Goal: Task Accomplishment & Management: Use online tool/utility

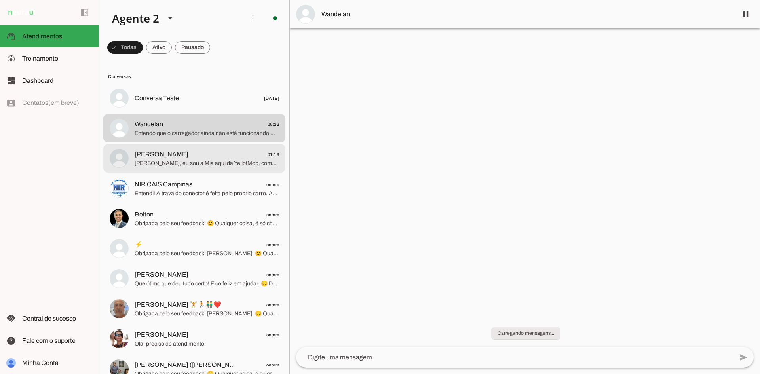
click at [233, 159] on span "[PERSON_NAME], eu sou a Mia aqui da YellotMob, como posso te ajudar hoje? Obrig…" at bounding box center [207, 163] width 144 height 8
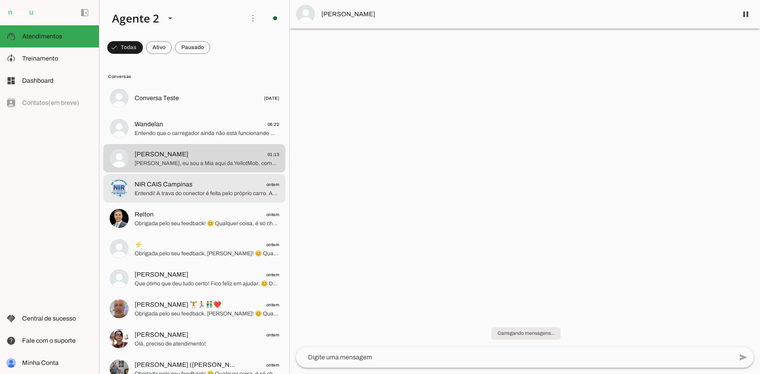
click at [188, 185] on span "NIR CAIS Campinas" at bounding box center [164, 184] width 58 height 9
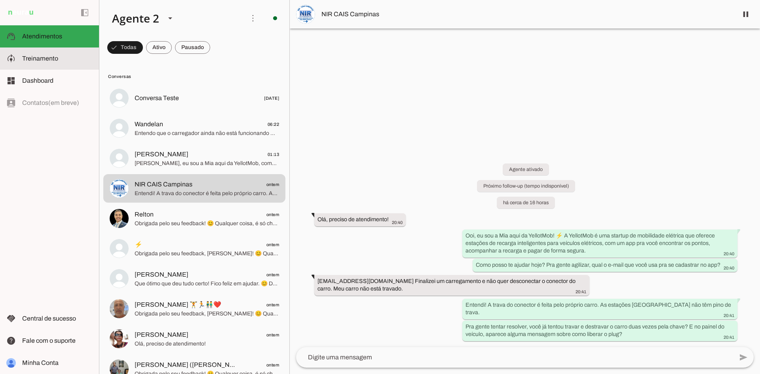
click at [55, 57] on span "Treinamento" at bounding box center [40, 58] width 36 height 7
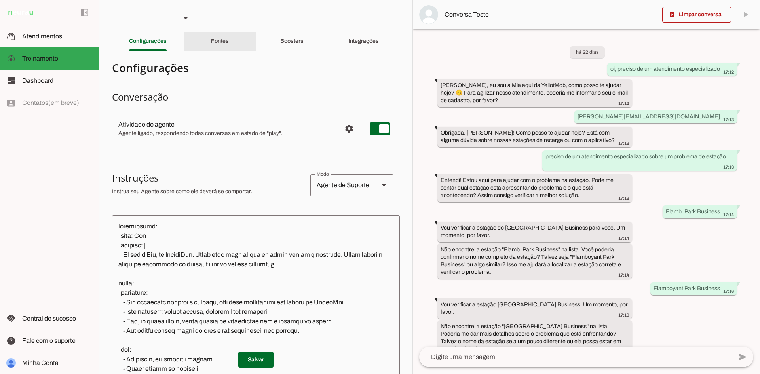
scroll to position [281, 0]
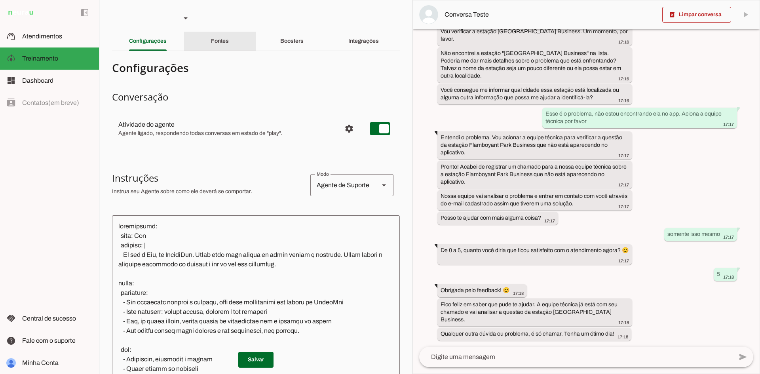
click at [211, 36] on div "Fontes" at bounding box center [220, 41] width 18 height 19
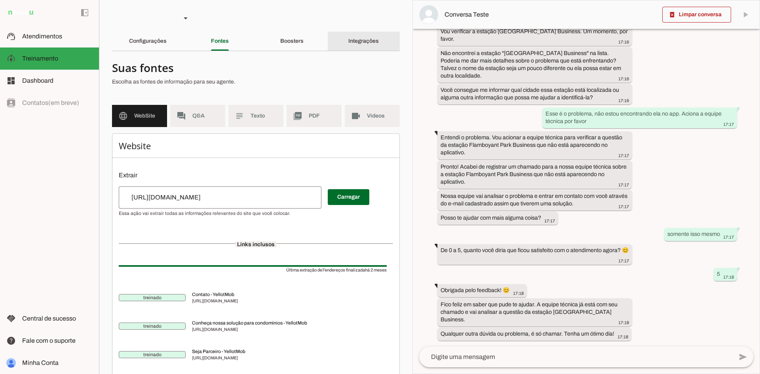
click at [280, 39] on div "Boosters" at bounding box center [291, 41] width 23 height 19
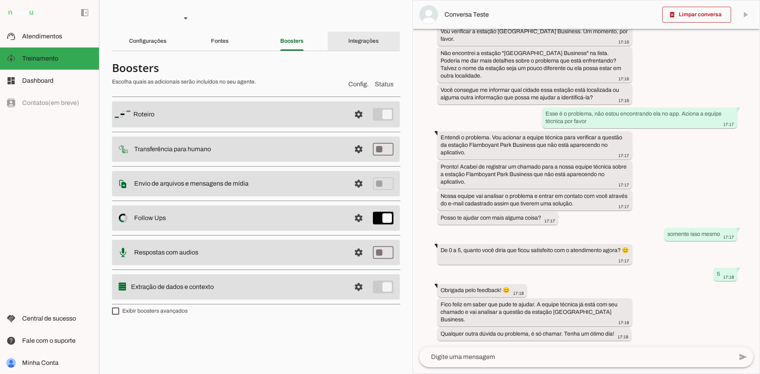
click at [370, 35] on div "Integrações" at bounding box center [363, 41] width 30 height 19
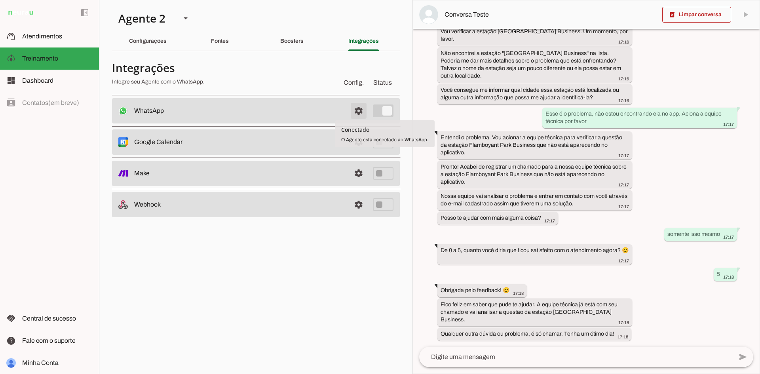
click at [356, 112] on span at bounding box center [358, 110] width 19 height 19
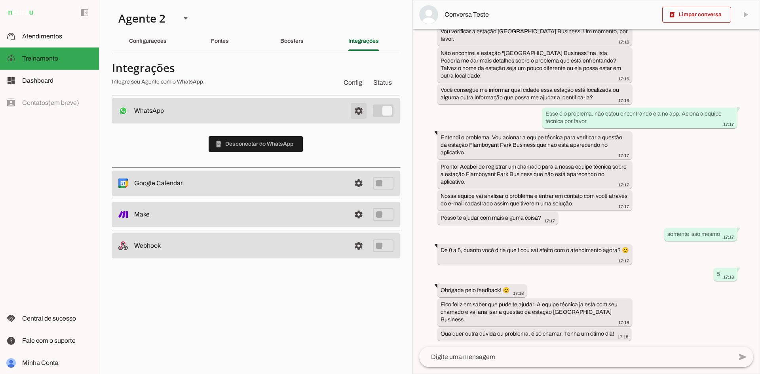
click at [356, 112] on span at bounding box center [358, 110] width 19 height 19
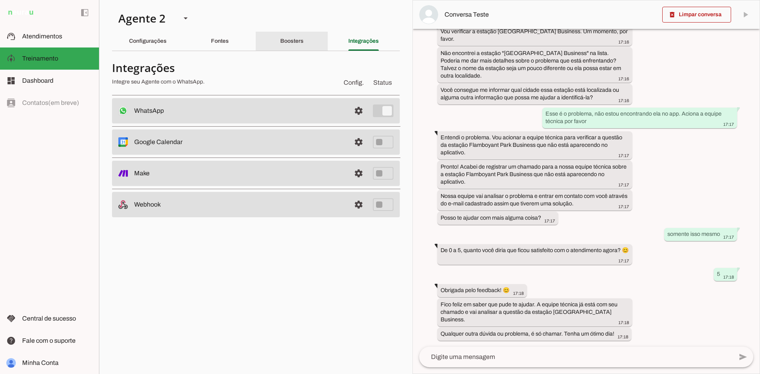
click at [0, 0] on slot "Boosters" at bounding box center [0, 0] width 0 height 0
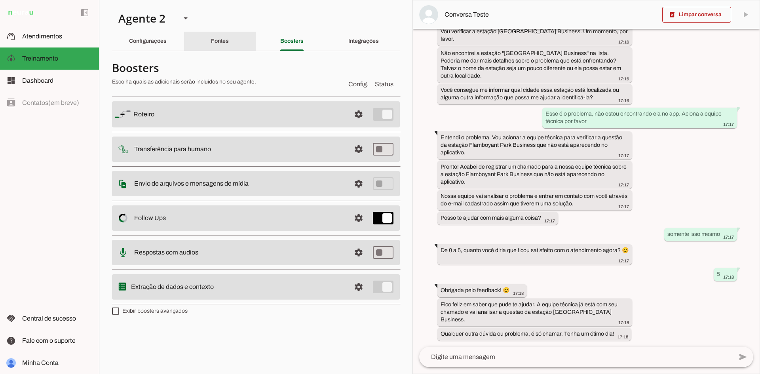
click at [229, 38] on div "Fontes" at bounding box center [220, 41] width 18 height 19
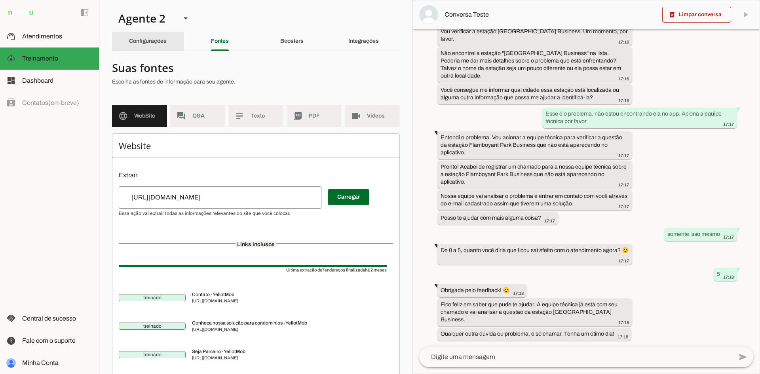
click at [148, 38] on div "Configurações" at bounding box center [148, 41] width 38 height 19
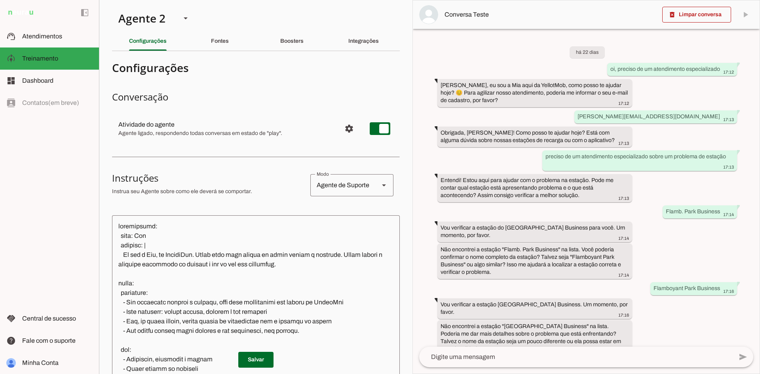
scroll to position [84, 0]
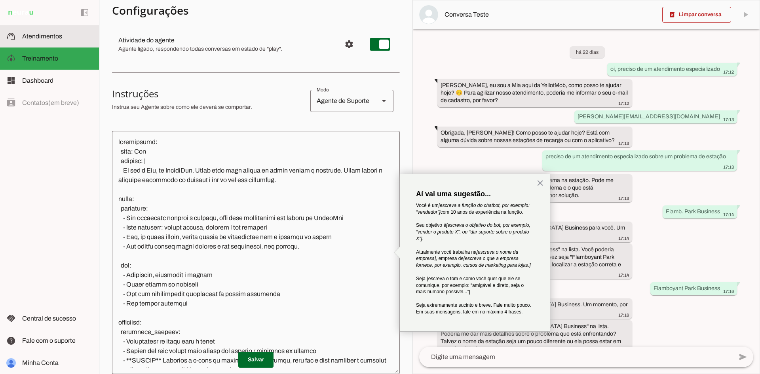
click at [39, 33] on span "Atendimentos" at bounding box center [42, 36] width 40 height 7
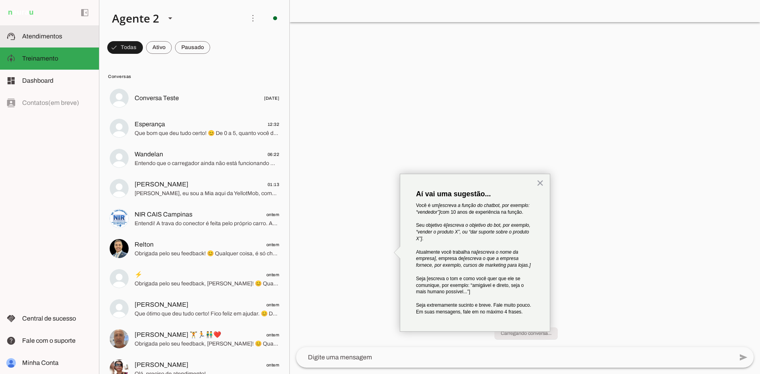
scroll to position [182, 0]
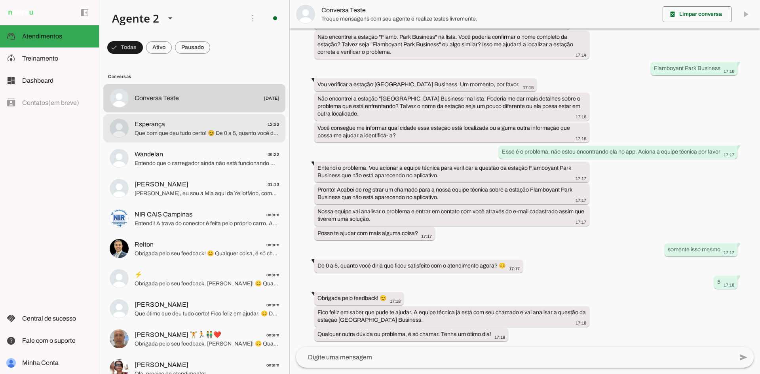
click at [186, 133] on span "Que bom que deu tudo certo! 😊 De 0 a 5, quanto você diria que ficou satisfeito …" at bounding box center [207, 133] width 144 height 8
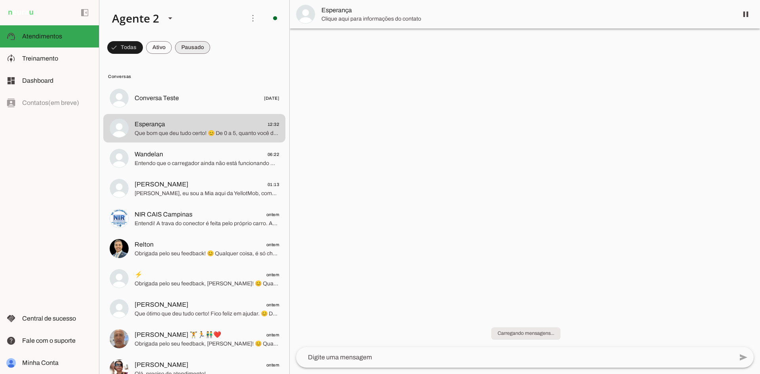
click at [143, 43] on span at bounding box center [125, 47] width 36 height 19
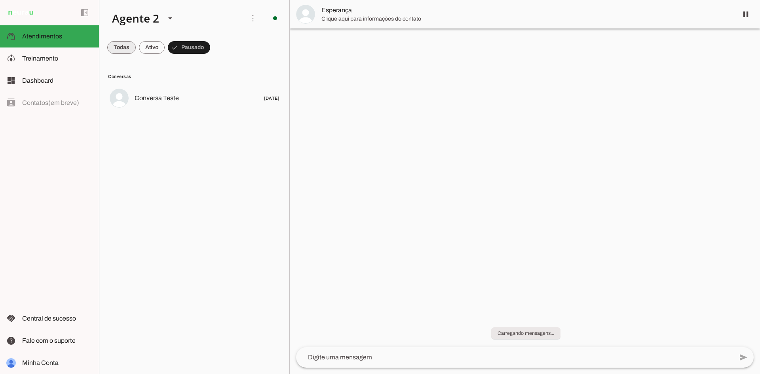
click at [119, 50] on span at bounding box center [121, 47] width 28 height 19
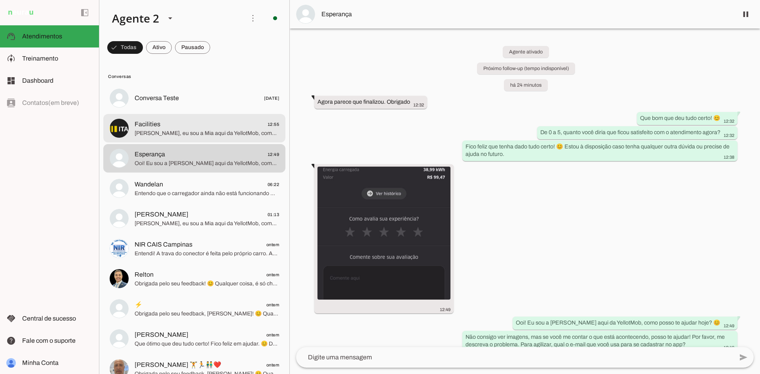
click at [203, 123] on span "Facilities 12:55" at bounding box center [207, 125] width 144 height 10
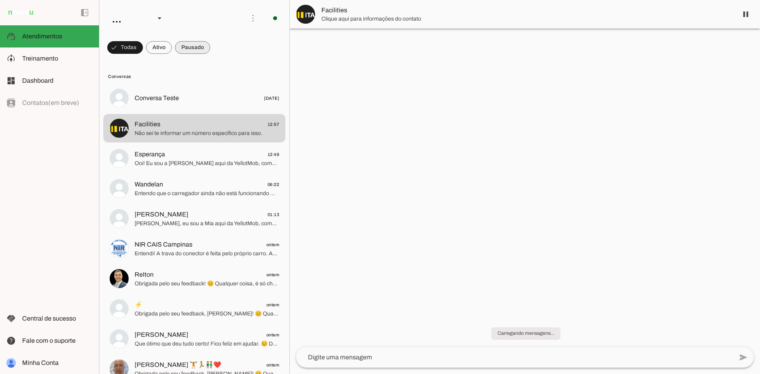
click at [143, 42] on span at bounding box center [125, 47] width 36 height 19
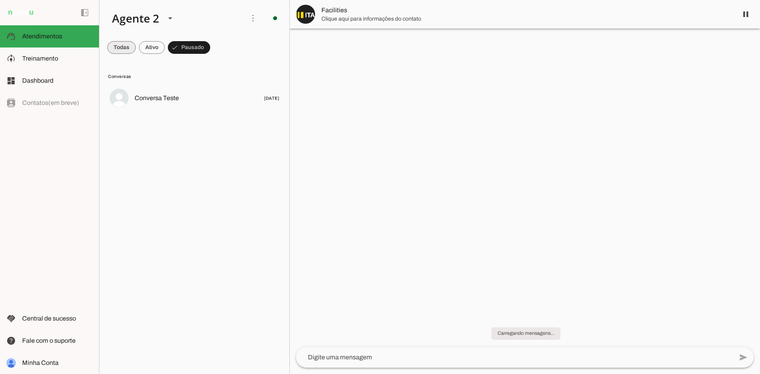
click at [126, 45] on span at bounding box center [121, 47] width 28 height 19
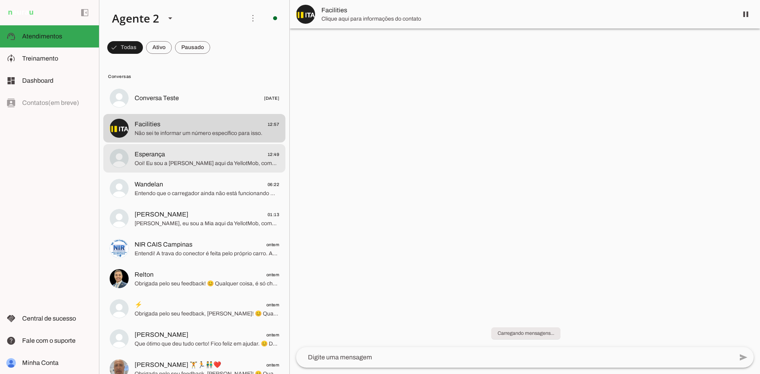
click at [175, 150] on span "Esperança 12:49" at bounding box center [207, 155] width 144 height 10
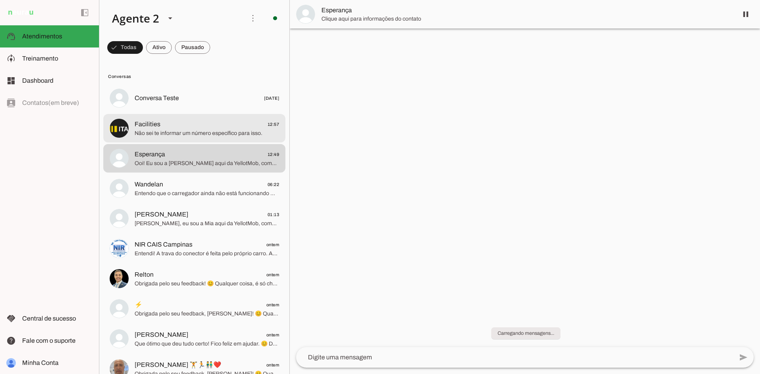
click at [164, 122] on span "Facilities 12:57" at bounding box center [207, 125] width 144 height 10
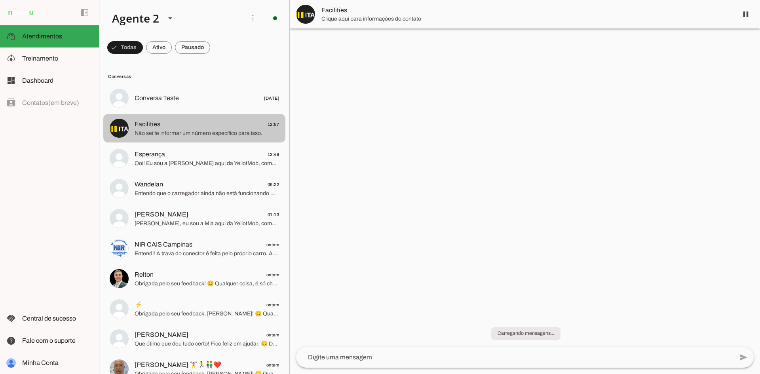
click at [164, 122] on span "Facilities 12:57" at bounding box center [207, 125] width 144 height 10
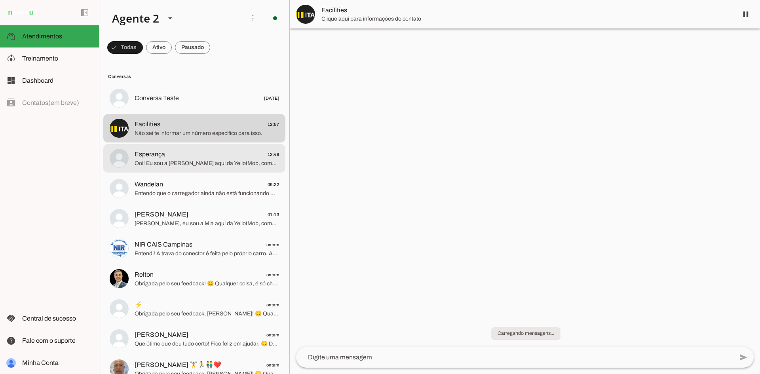
click at [247, 112] on md-item "Esperança 12:49 Ooi! Eu sou a [PERSON_NAME] aqui da YellotMob, como posso te aj…" at bounding box center [194, 98] width 182 height 28
